Goal: Information Seeking & Learning: Learn about a topic

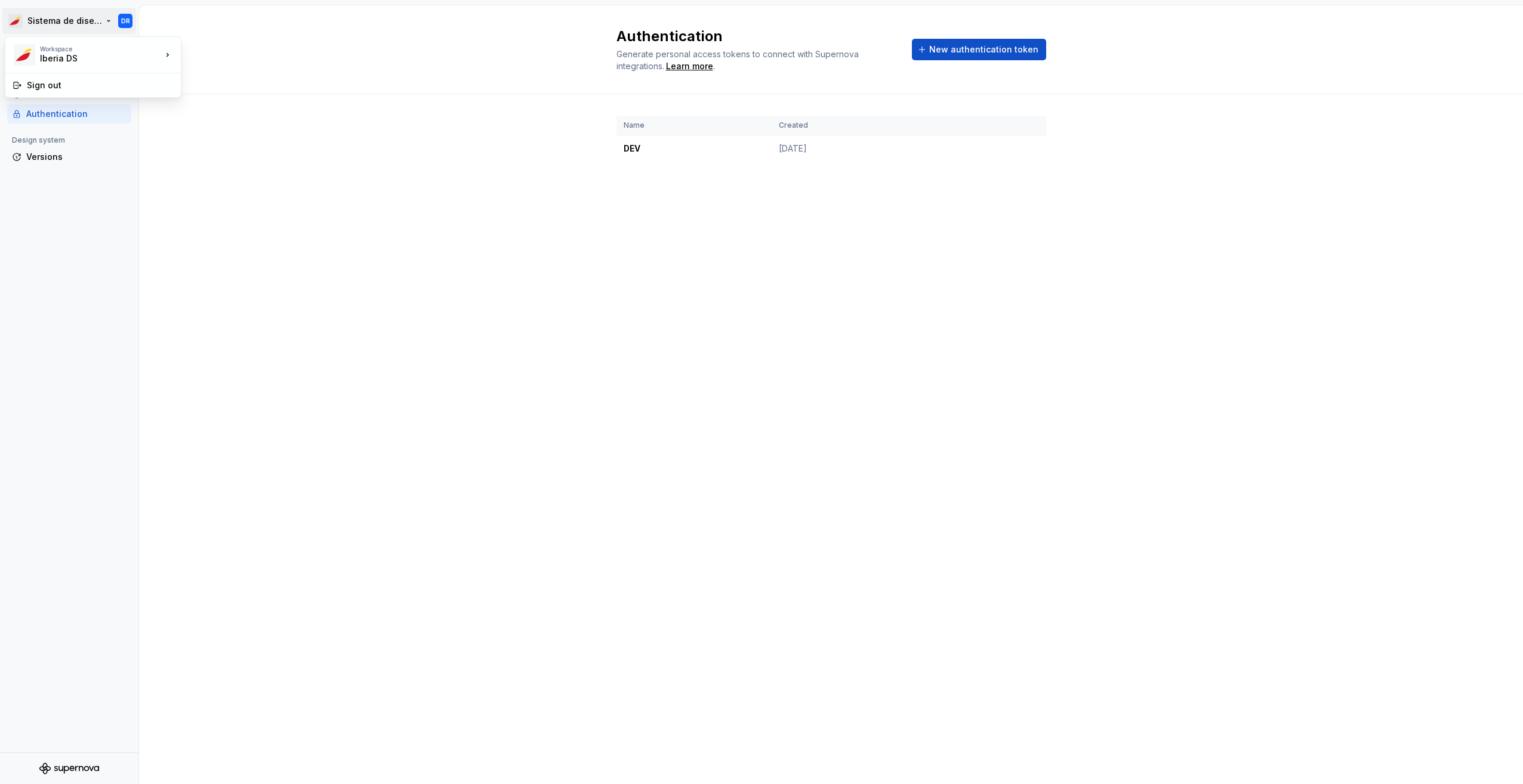
click at [72, 17] on html "Sistema de diseño Iberia DR Back Account Profile Authentication Design system V…" at bounding box center [761, 392] width 1523 height 784
click at [262, 312] on html "Sistema de diseño Iberia DR Back Account Profile Authentication Design system V…" at bounding box center [761, 392] width 1523 height 784
click at [54, 56] on div "Back" at bounding box center [76, 52] width 100 height 12
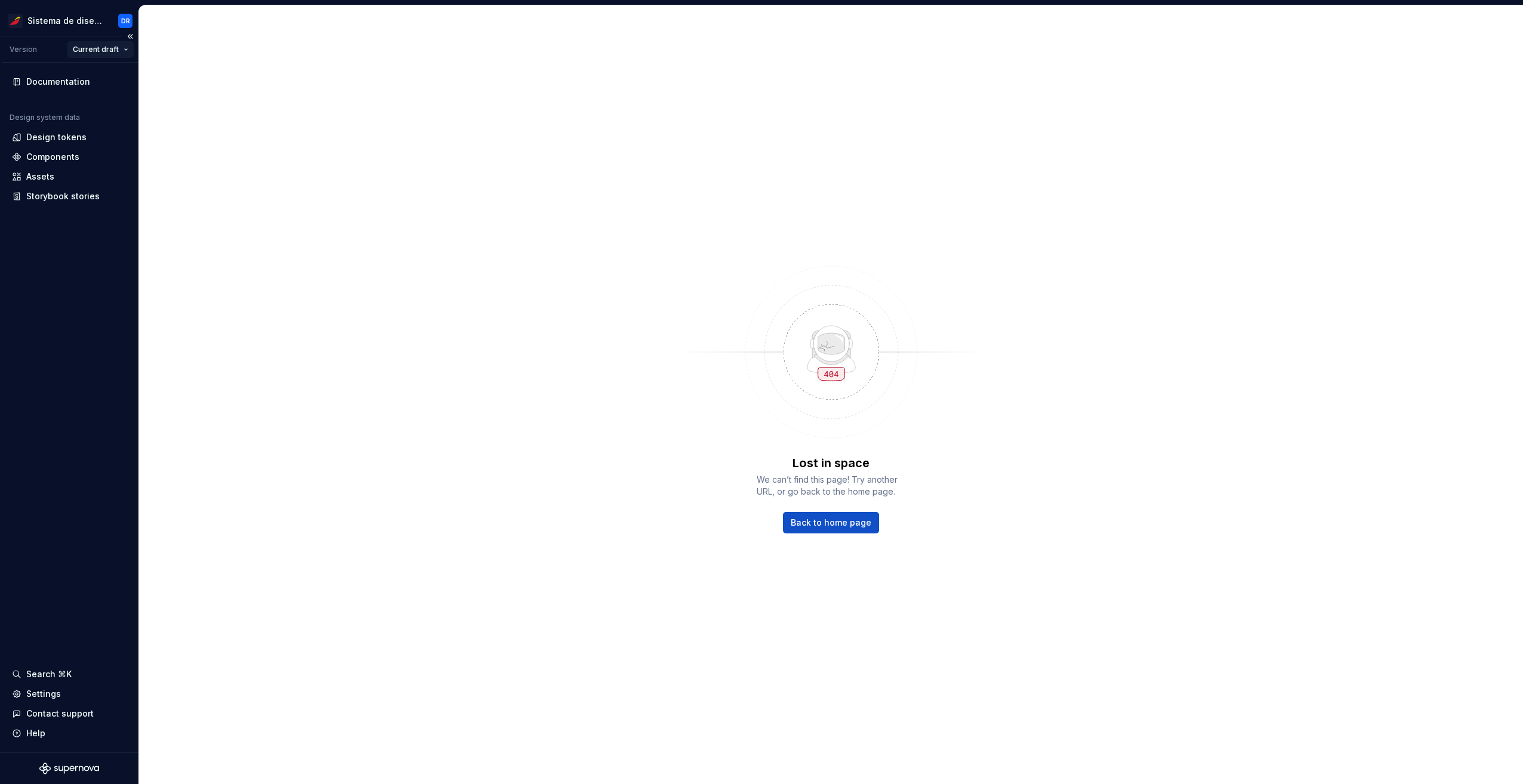
click at [112, 46] on html "Sistema de diseño Iberia DR Version Current draft Documentation Design system d…" at bounding box center [761, 392] width 1523 height 784
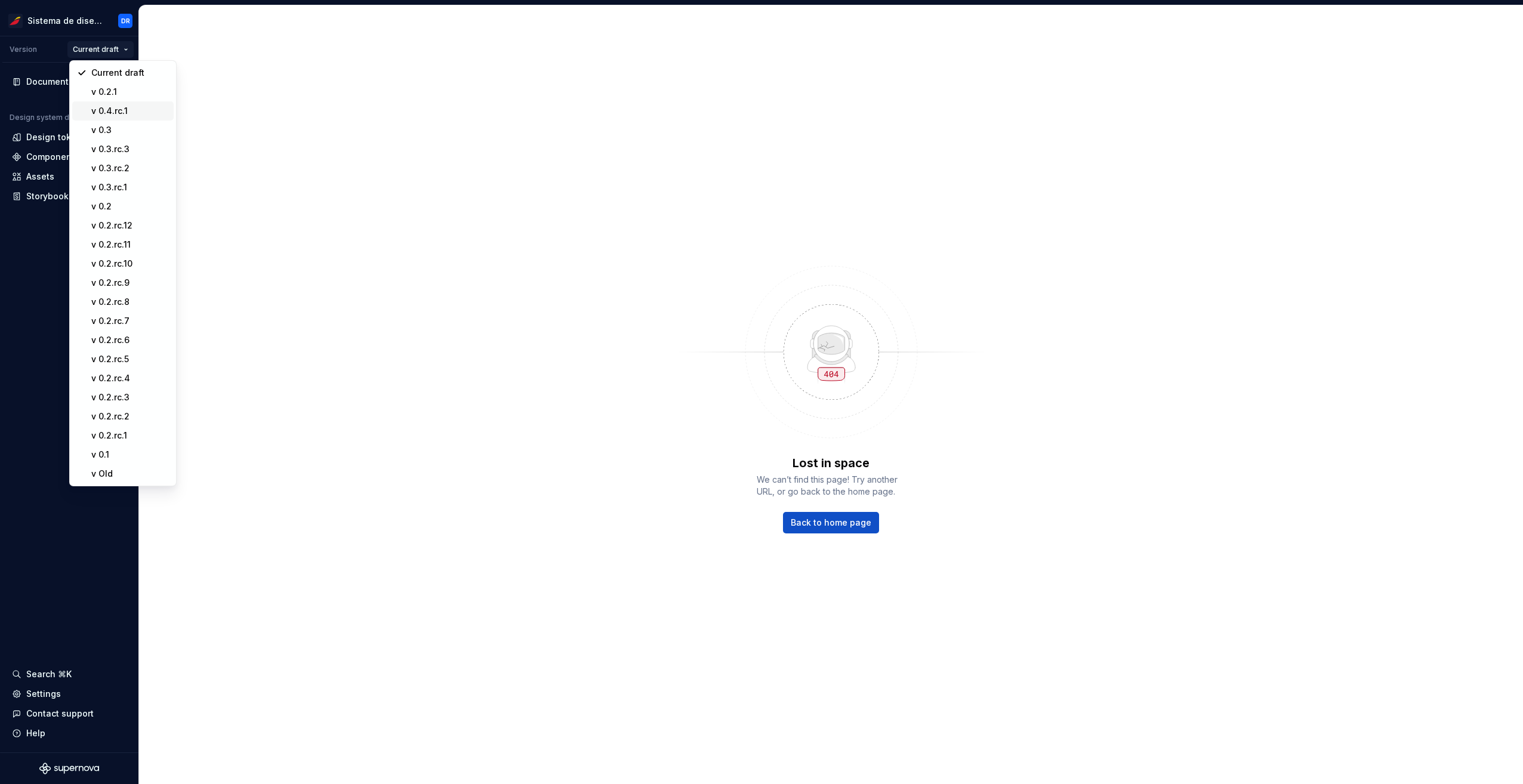
click at [124, 107] on div "v 0.4.rc.1" at bounding box center [130, 111] width 77 height 12
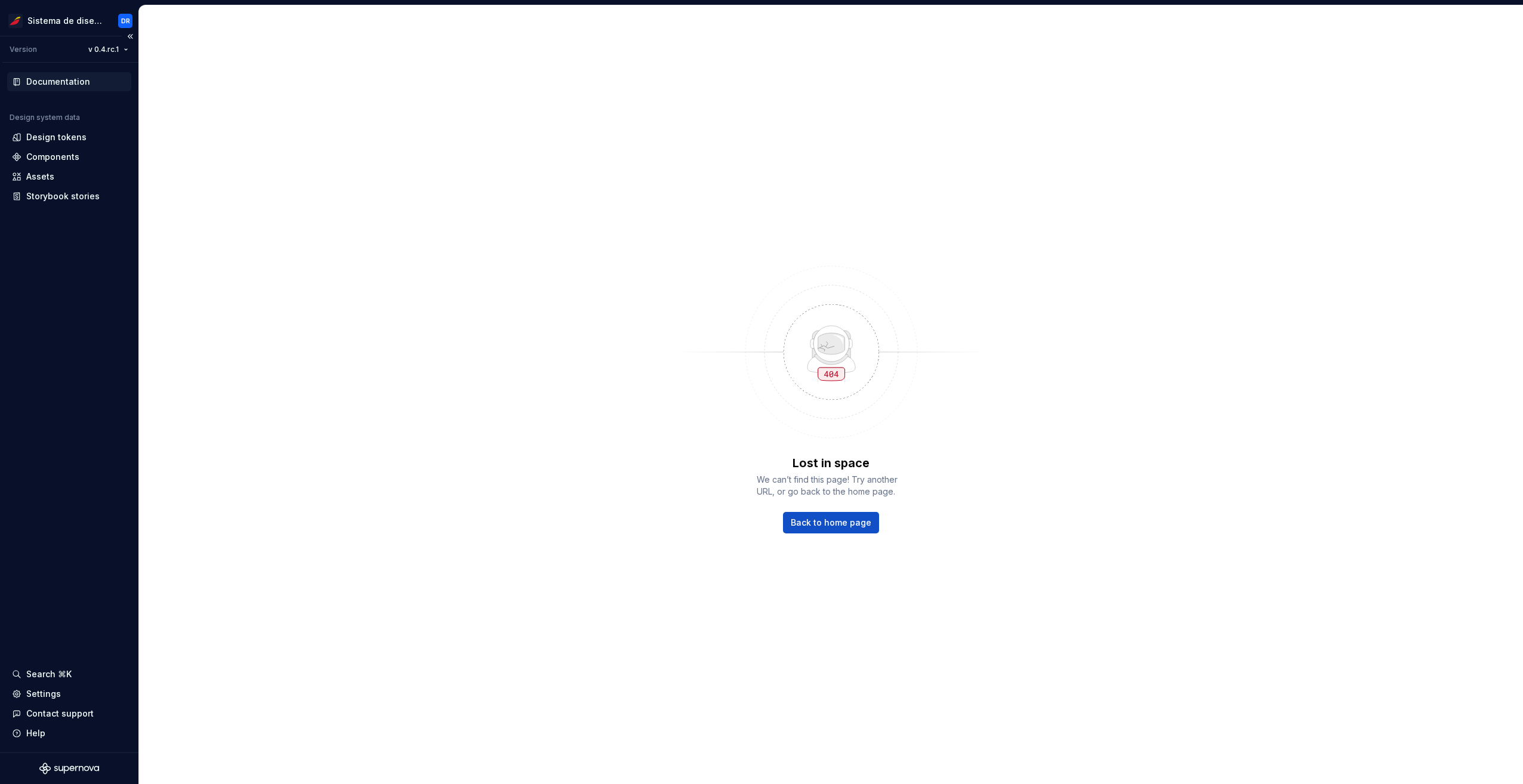
click at [60, 83] on div "Documentation" at bounding box center [58, 81] width 64 height 12
click at [67, 139] on div "Design tokens" at bounding box center [56, 137] width 60 height 12
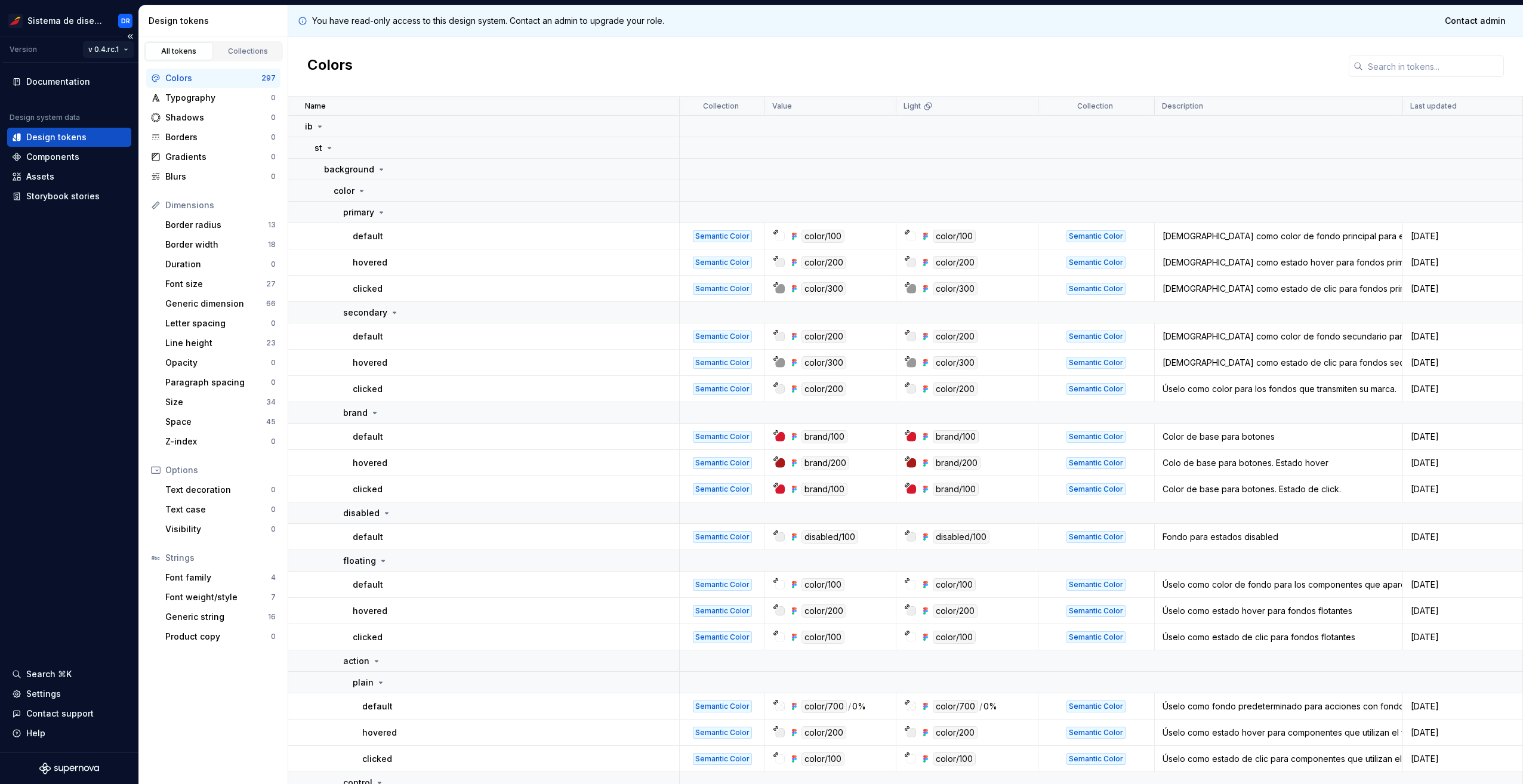
click at [114, 49] on html "Sistema de diseño Iberia DR Version v 0.4.rc.1 Documentation Design system data…" at bounding box center [761, 392] width 1523 height 784
